Goal: Navigation & Orientation: Find specific page/section

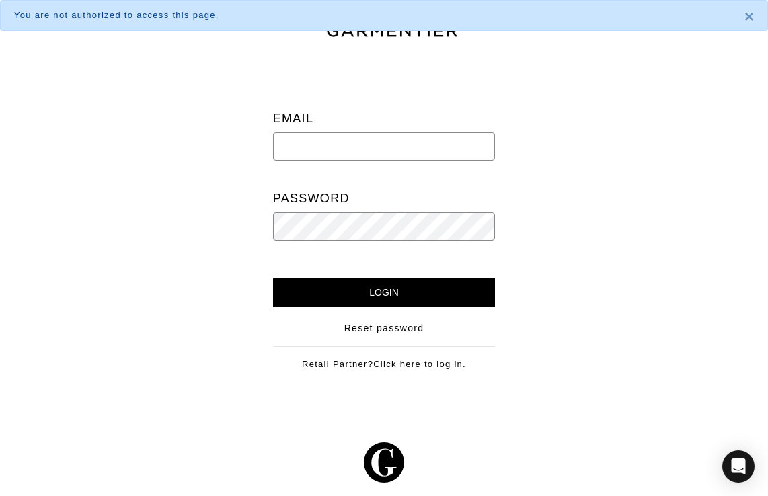
type input "[EMAIL_ADDRESS][DOMAIN_NAME]"
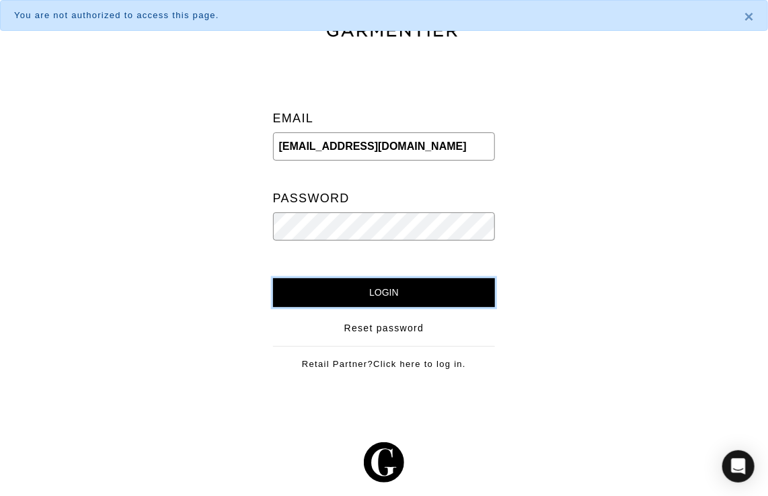
click at [369, 285] on input "Login" at bounding box center [384, 292] width 223 height 29
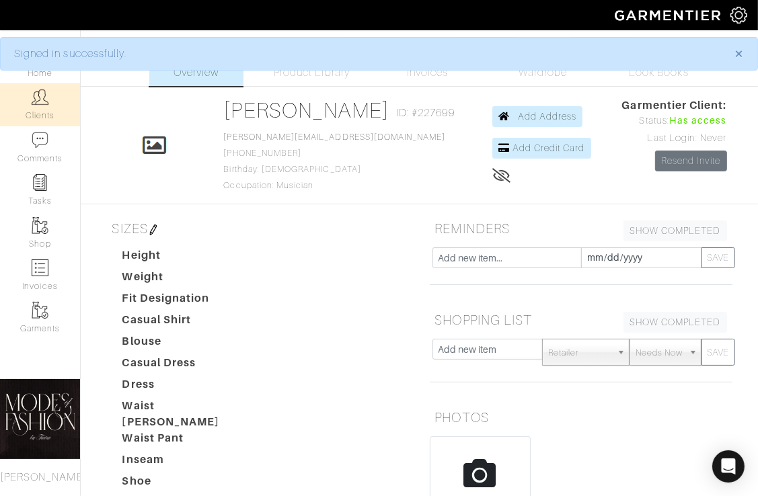
click at [36, 106] on link "Clients" at bounding box center [40, 104] width 80 height 42
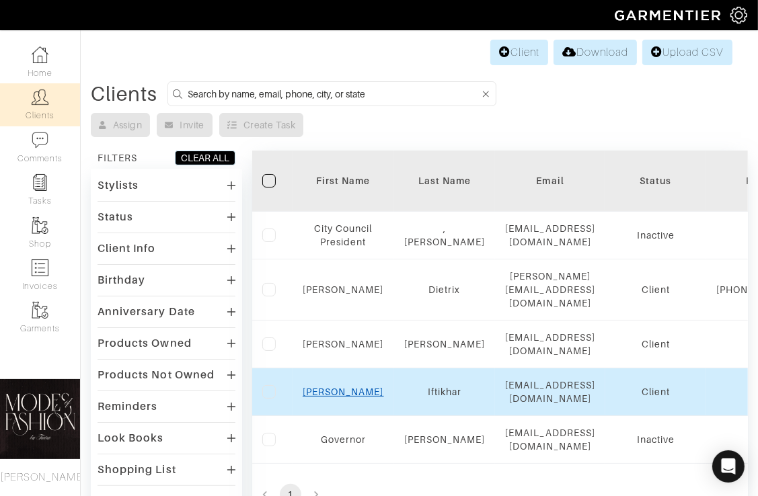
click at [338, 387] on link "Anisa" at bounding box center [343, 392] width 81 height 11
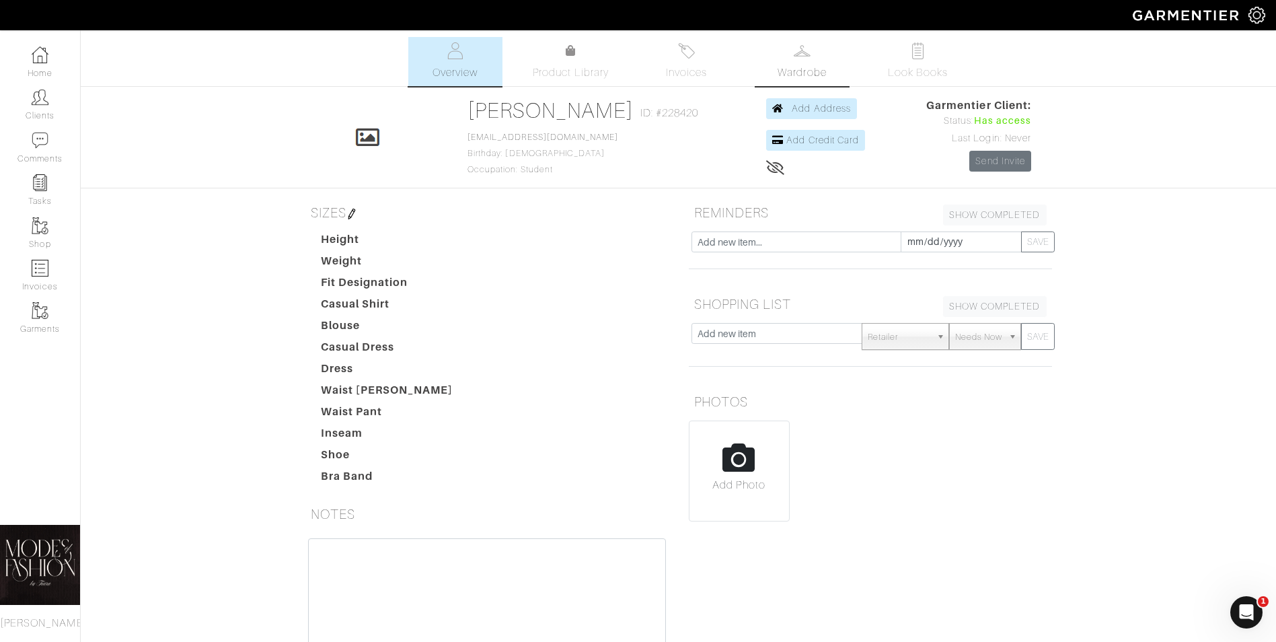
click at [757, 59] on link "Wardrobe" at bounding box center [802, 61] width 94 height 49
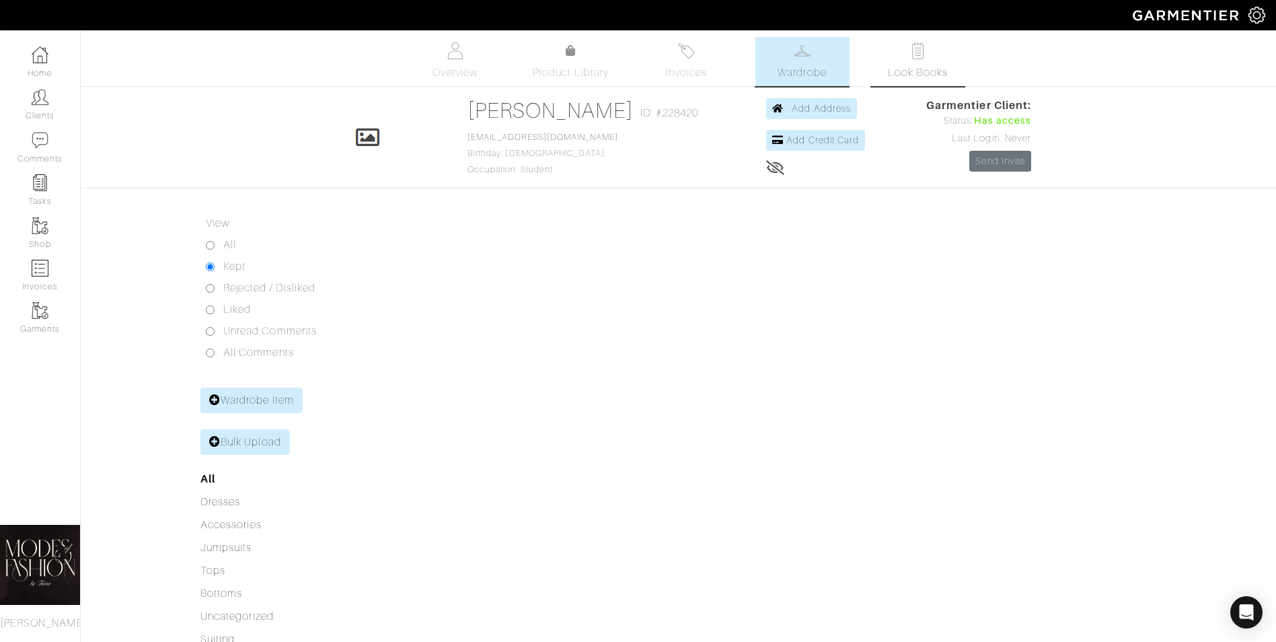
click at [757, 68] on span "Look Books" at bounding box center [918, 73] width 60 height 16
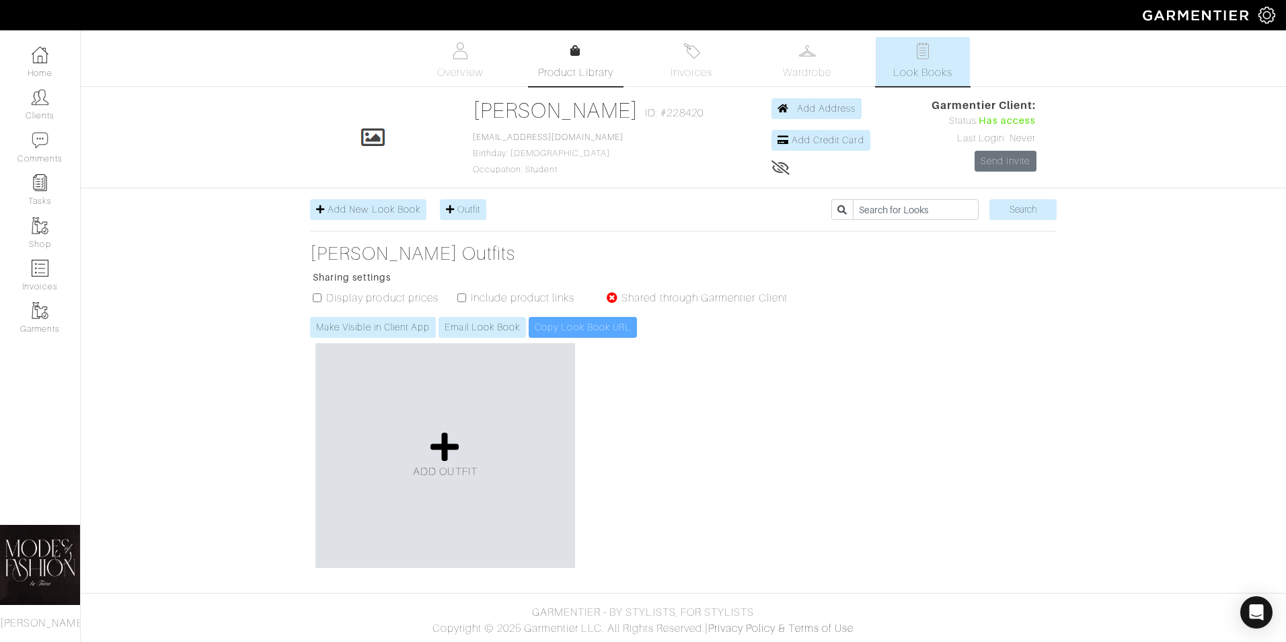
click at [589, 52] on link "Product Library" at bounding box center [576, 62] width 94 height 38
